Goal: Check status: Check status

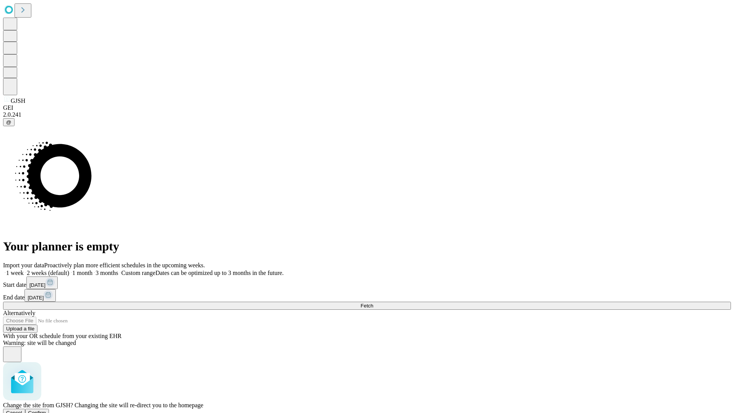
click at [46, 410] on span "Confirm" at bounding box center [37, 413] width 18 height 6
click at [24, 269] on label "1 week" at bounding box center [13, 272] width 21 height 6
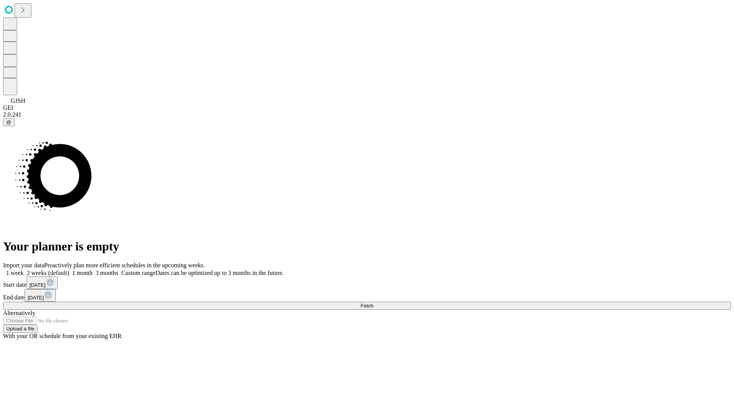
click at [373, 303] on span "Fetch" at bounding box center [366, 306] width 13 height 6
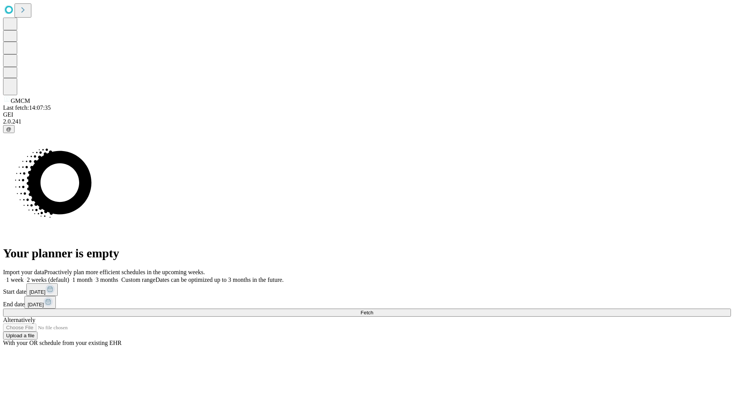
click at [24, 276] on label "1 week" at bounding box center [13, 279] width 21 height 6
click at [373, 309] on span "Fetch" at bounding box center [366, 312] width 13 height 6
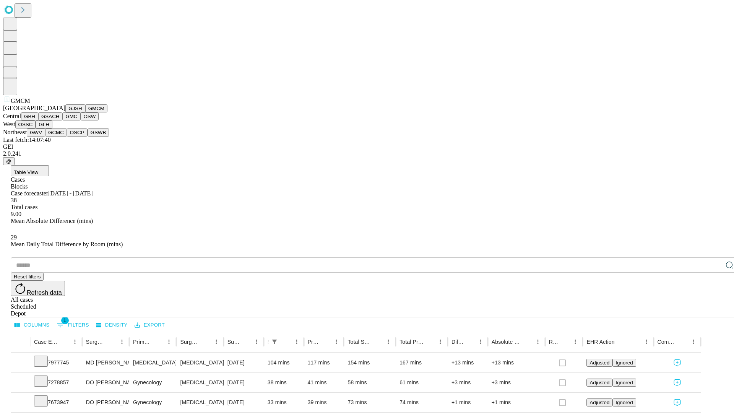
click at [38, 120] on button "GBH" at bounding box center [29, 116] width 17 height 8
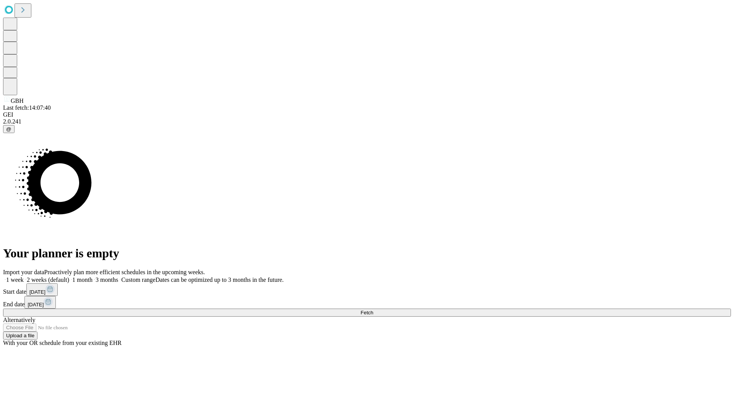
click at [24, 276] on label "1 week" at bounding box center [13, 279] width 21 height 6
click at [373, 309] on span "Fetch" at bounding box center [366, 312] width 13 height 6
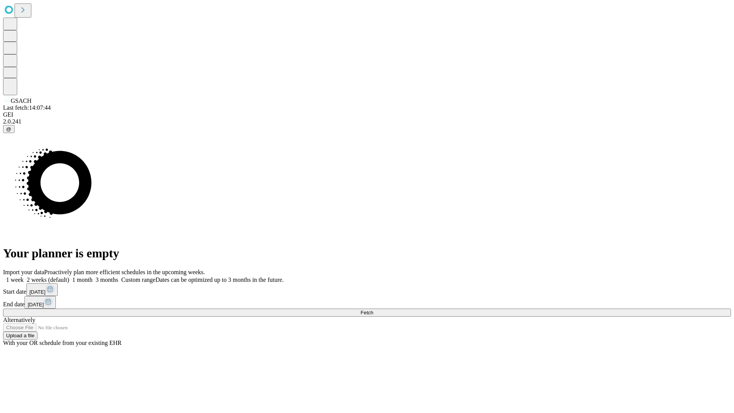
click at [373, 309] on span "Fetch" at bounding box center [366, 312] width 13 height 6
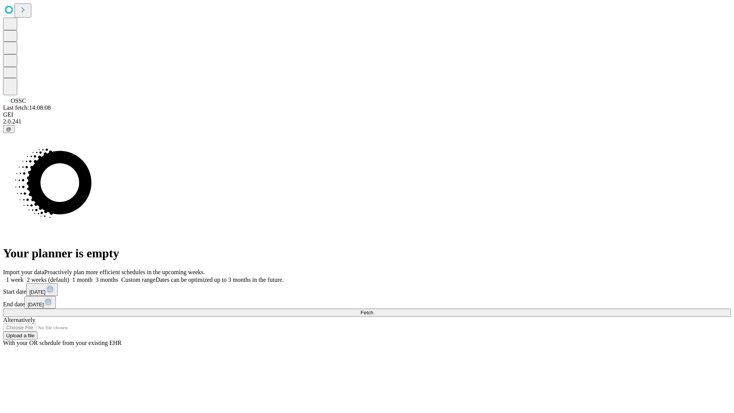
click at [24, 276] on label "1 week" at bounding box center [13, 279] width 21 height 6
click at [373, 309] on span "Fetch" at bounding box center [366, 312] width 13 height 6
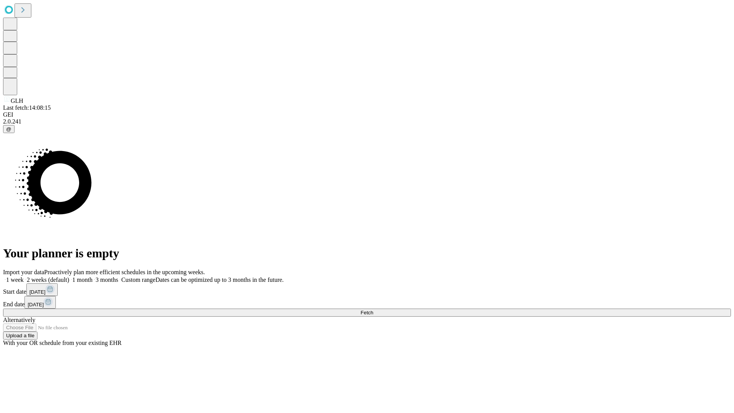
click at [24, 276] on label "1 week" at bounding box center [13, 279] width 21 height 6
click at [373, 309] on span "Fetch" at bounding box center [366, 312] width 13 height 6
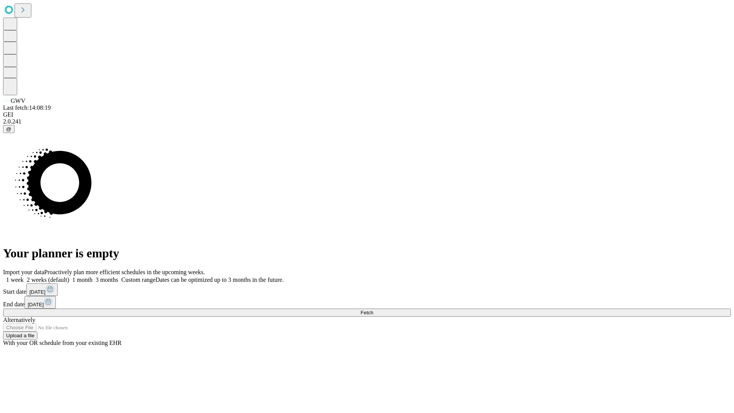
click at [24, 276] on label "1 week" at bounding box center [13, 279] width 21 height 6
click at [373, 309] on span "Fetch" at bounding box center [366, 312] width 13 height 6
click at [24, 276] on label "1 week" at bounding box center [13, 279] width 21 height 6
click at [373, 309] on span "Fetch" at bounding box center [366, 312] width 13 height 6
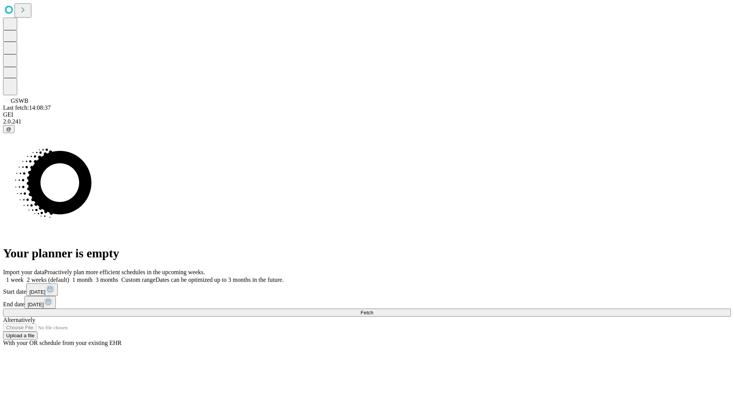
click at [24, 276] on label "1 week" at bounding box center [13, 279] width 21 height 6
click at [373, 309] on span "Fetch" at bounding box center [366, 312] width 13 height 6
